Goal: Find specific page/section: Find specific page/section

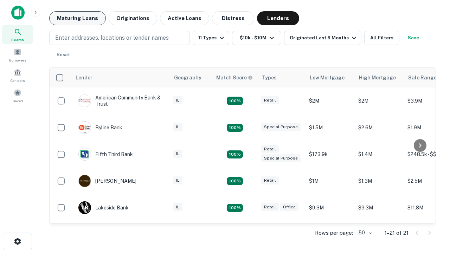
click at [77, 18] on button "Maturing Loans" at bounding box center [77, 18] width 57 height 14
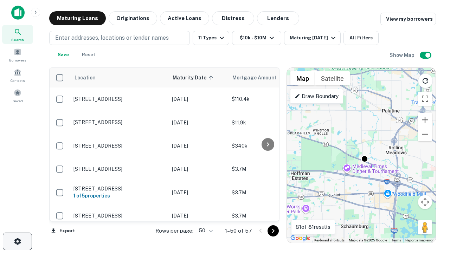
click at [17, 242] on icon "button" at bounding box center [17, 241] width 8 height 8
